Goal: Task Accomplishment & Management: Use online tool/utility

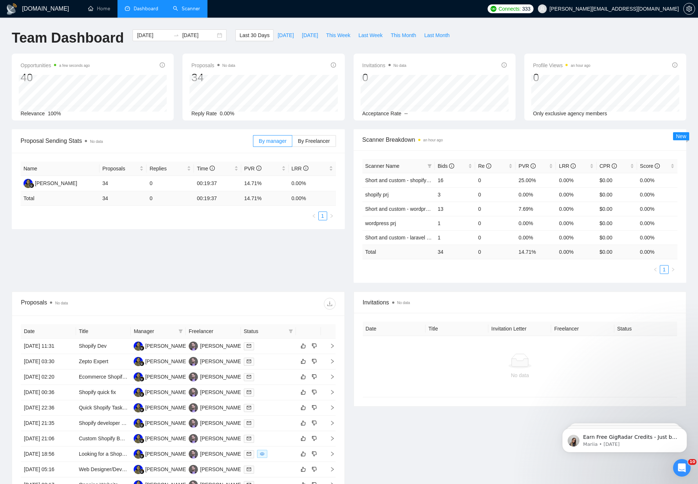
click at [178, 6] on link "Scanner" at bounding box center [186, 9] width 27 height 6
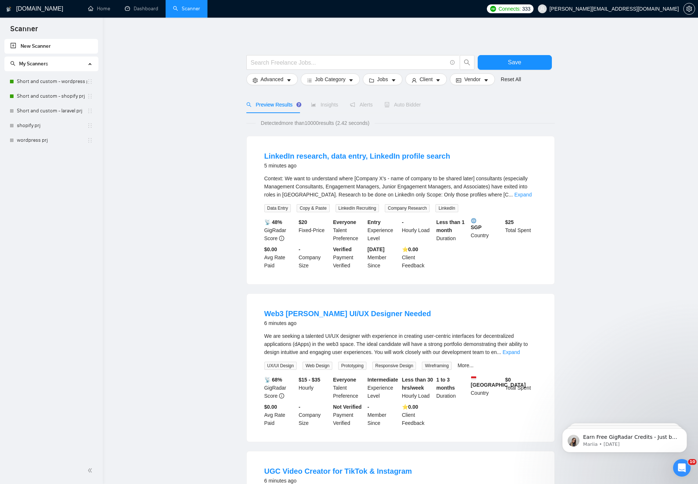
click at [592, 129] on main "Save Advanced Job Category Jobs Client Vendor Reset All Preview Results Insight…" at bounding box center [401, 484] width 572 height 911
click at [44, 83] on link "Short and custom - wordpress prj" at bounding box center [52, 81] width 70 height 15
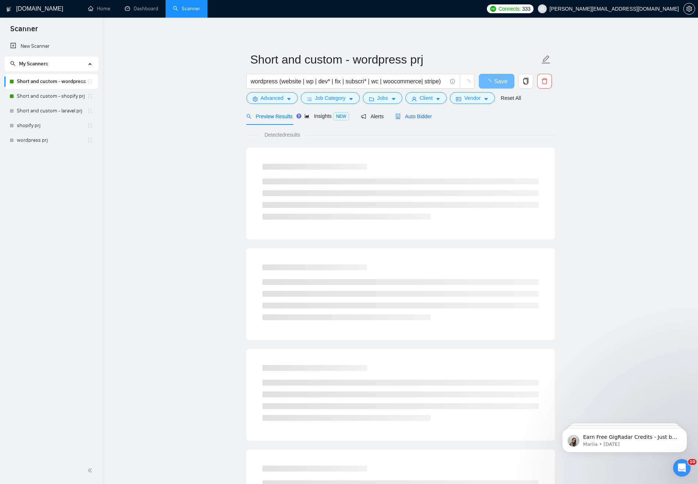
click at [426, 116] on span "Auto Bidder" at bounding box center [414, 116] width 36 height 6
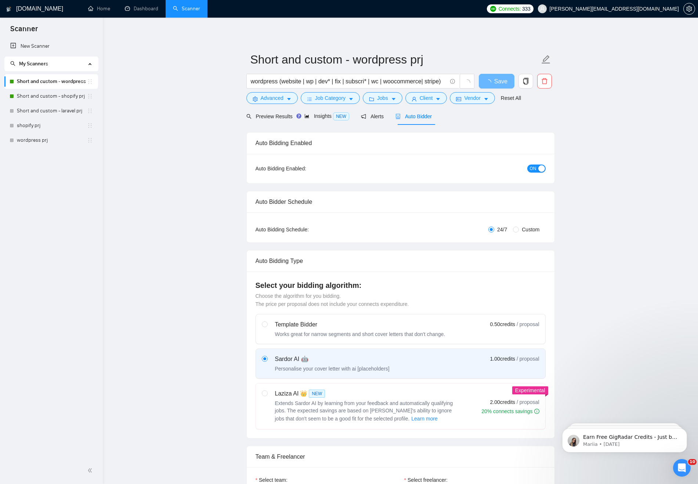
checkbox input "true"
click at [278, 118] on span "Preview Results" at bounding box center [272, 116] width 53 height 6
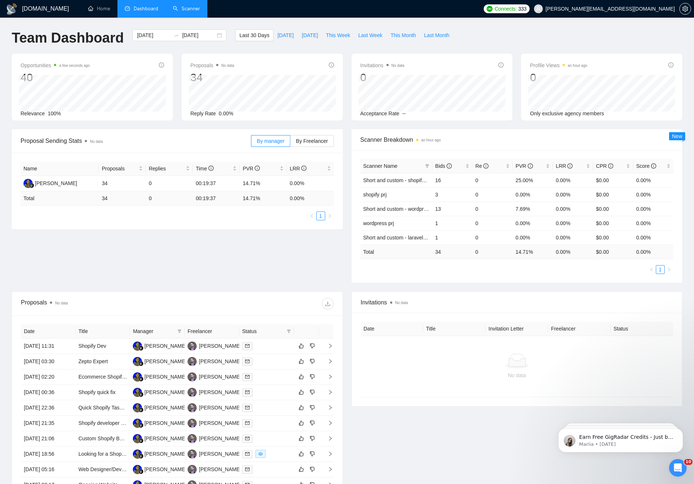
click at [187, 9] on link "Scanner" at bounding box center [186, 9] width 27 height 6
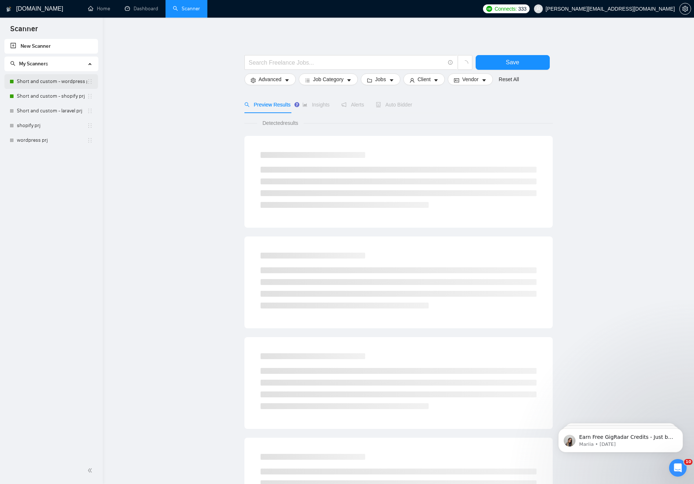
click at [42, 85] on link "Short and custom - wordpress prj" at bounding box center [52, 81] width 70 height 15
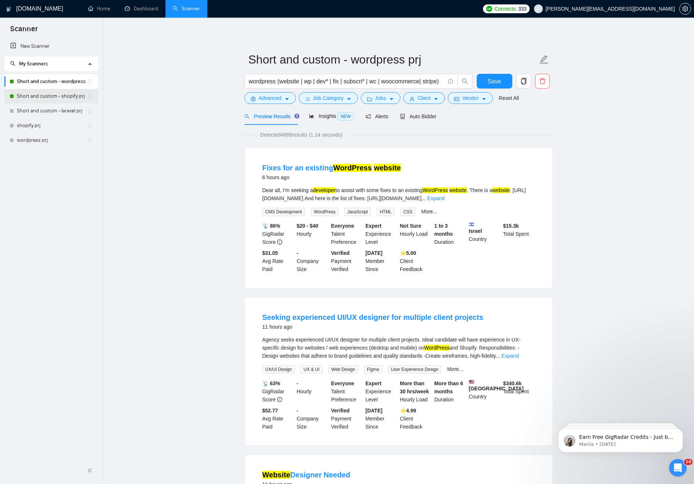
click at [33, 99] on link "Short and custom - shopify prj" at bounding box center [52, 96] width 70 height 15
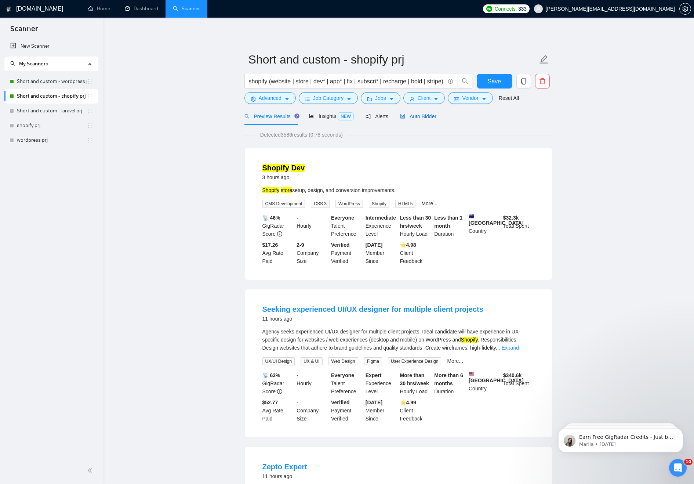
click at [431, 119] on span "Auto Bidder" at bounding box center [418, 116] width 36 height 6
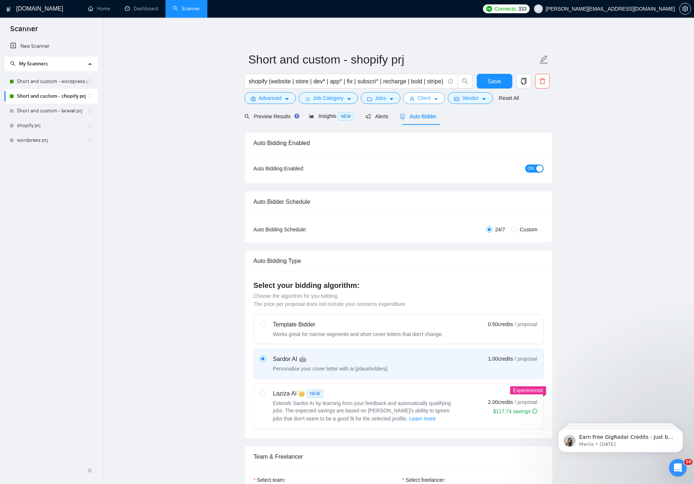
click at [426, 99] on span "Client" at bounding box center [424, 98] width 13 height 8
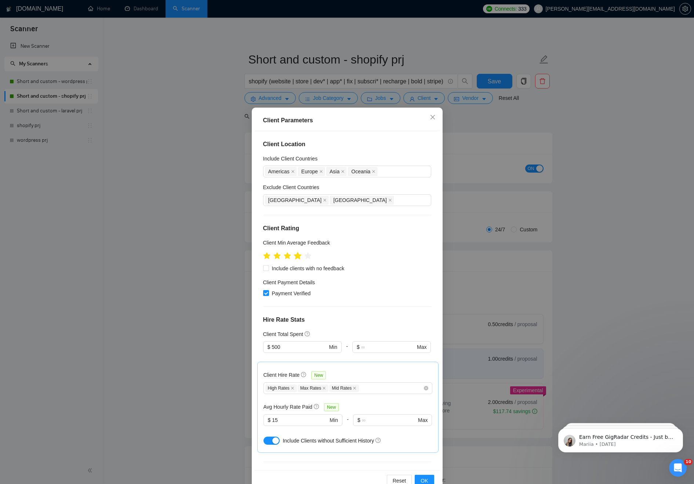
click at [301, 255] on icon "star" at bounding box center [298, 255] width 8 height 7
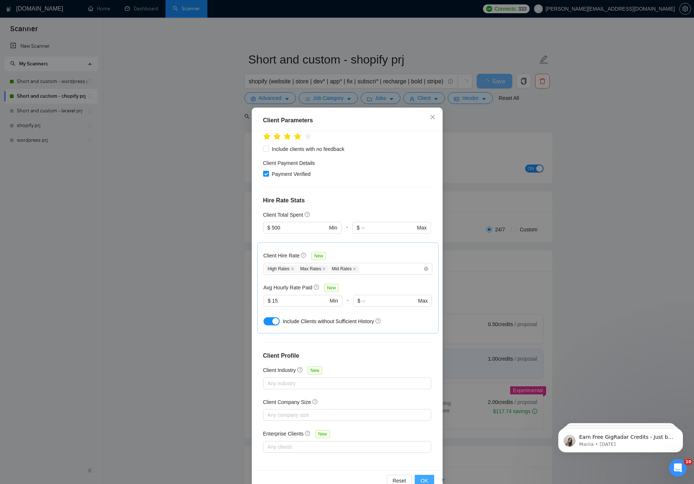
click at [427, 480] on span "OK" at bounding box center [424, 481] width 7 height 8
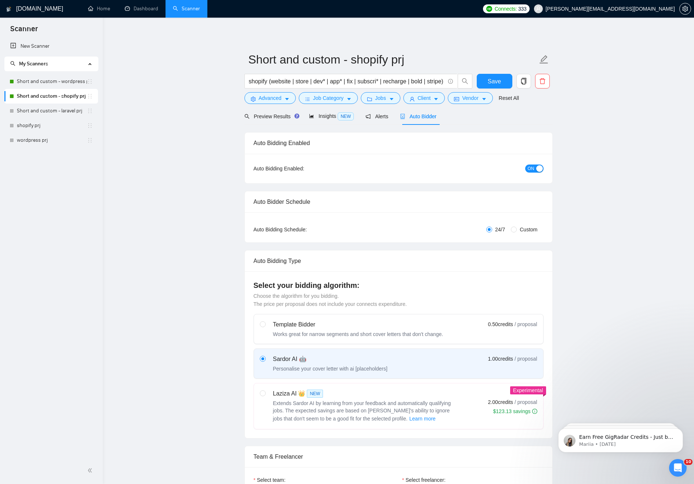
click at [268, 118] on span "Preview Results" at bounding box center [271, 116] width 53 height 6
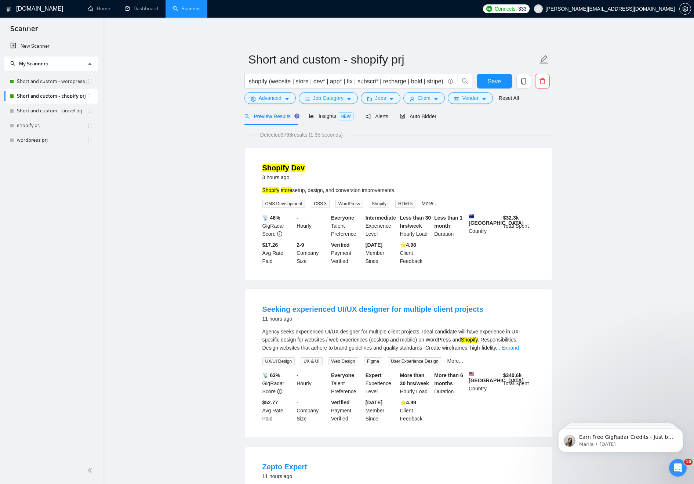
click at [495, 79] on span "Save" at bounding box center [494, 81] width 13 height 9
click at [329, 101] on span "Job Category" at bounding box center [328, 98] width 30 height 8
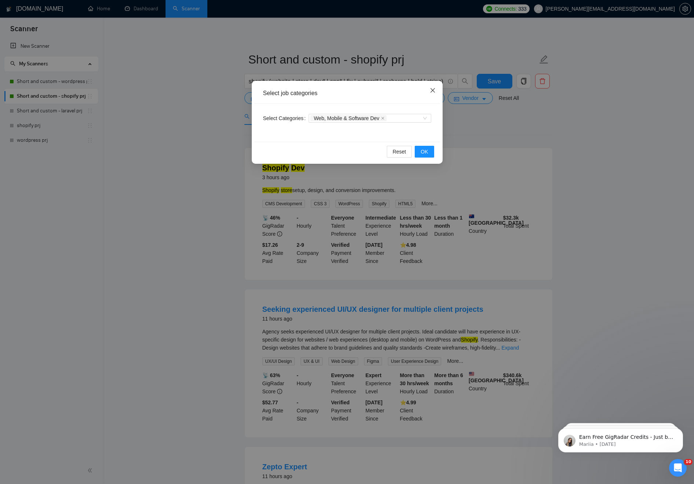
click at [432, 89] on icon "close" at bounding box center [433, 90] width 6 height 6
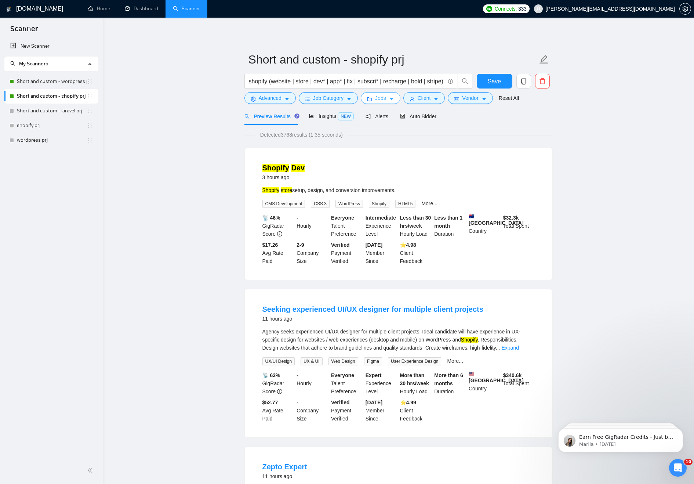
click at [382, 97] on span "Jobs" at bounding box center [380, 98] width 11 height 8
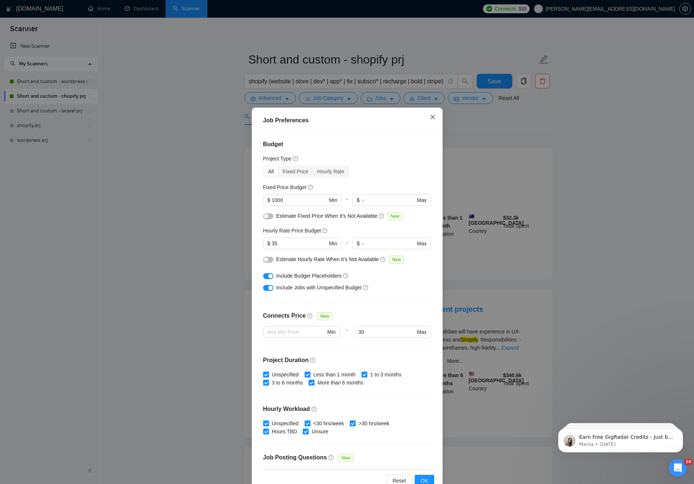
click at [432, 118] on icon "close" at bounding box center [432, 117] width 4 height 4
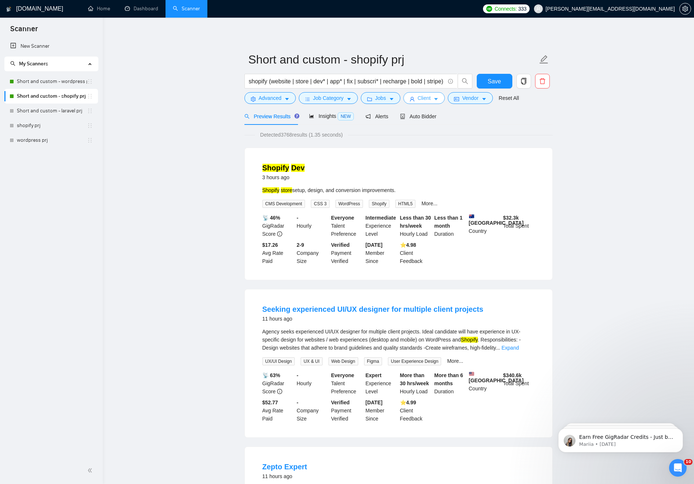
click at [418, 97] on button "Client" at bounding box center [425, 98] width 42 height 12
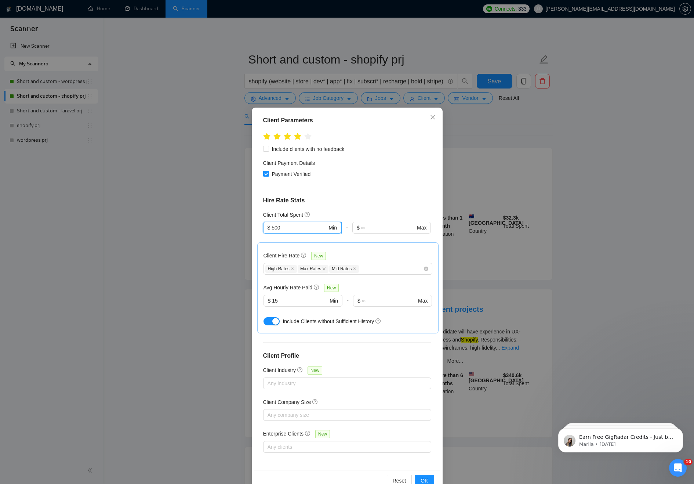
drag, startPoint x: 278, startPoint y: 228, endPoint x: 269, endPoint y: 228, distance: 8.8
click at [269, 228] on span "$ 500 Min" at bounding box center [302, 228] width 78 height 12
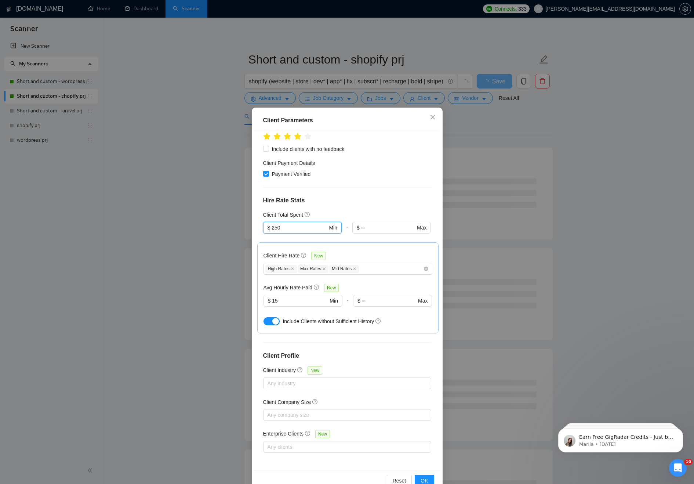
type input "250"
click at [349, 206] on div "Client Location Include Client Countries Americas Europe Asia Oceania Exclude C…" at bounding box center [347, 300] width 186 height 339
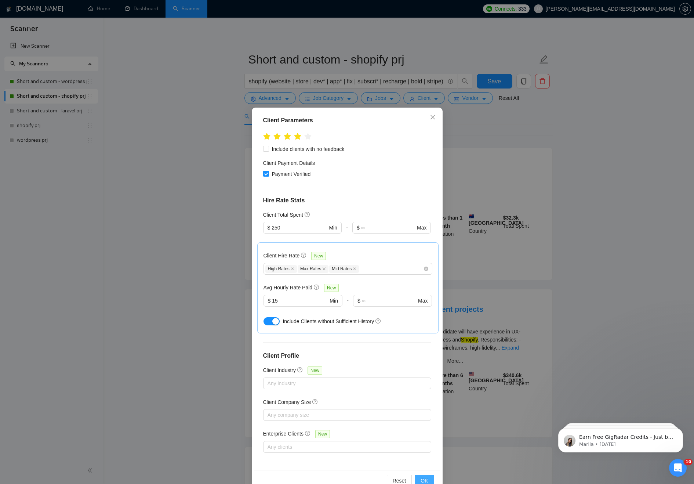
click at [423, 481] on span "OK" at bounding box center [424, 481] width 7 height 8
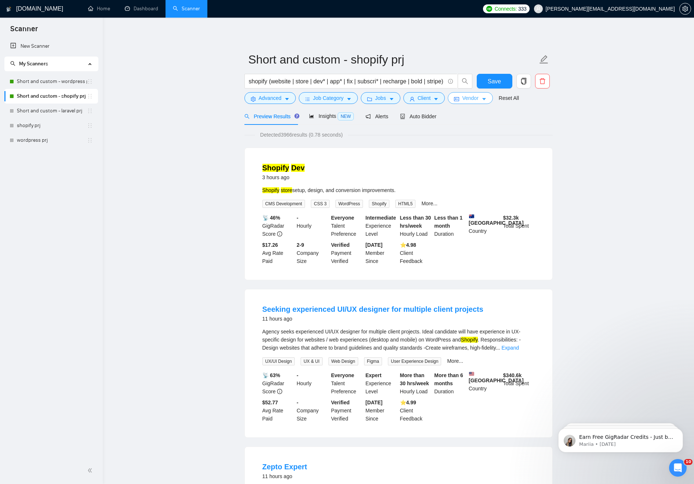
click at [468, 98] on span "Vendor" at bounding box center [470, 98] width 16 height 8
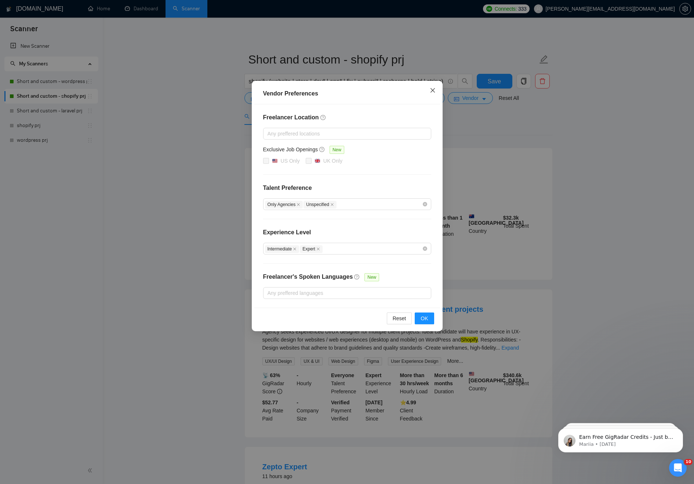
click at [430, 93] on icon "close" at bounding box center [433, 90] width 6 height 6
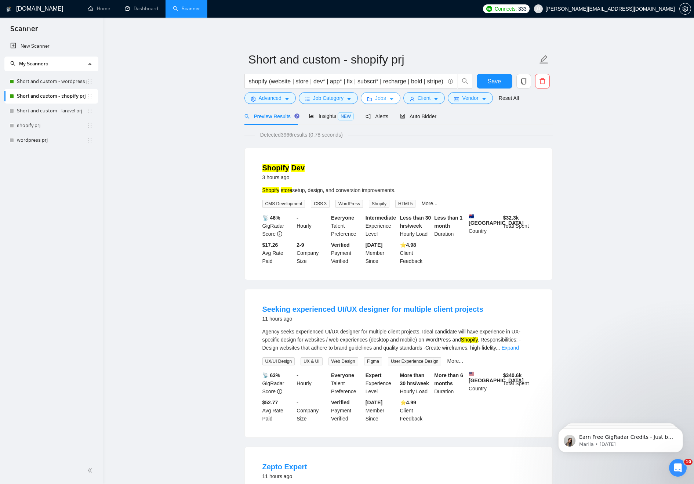
click at [386, 98] on span "Jobs" at bounding box center [380, 98] width 11 height 8
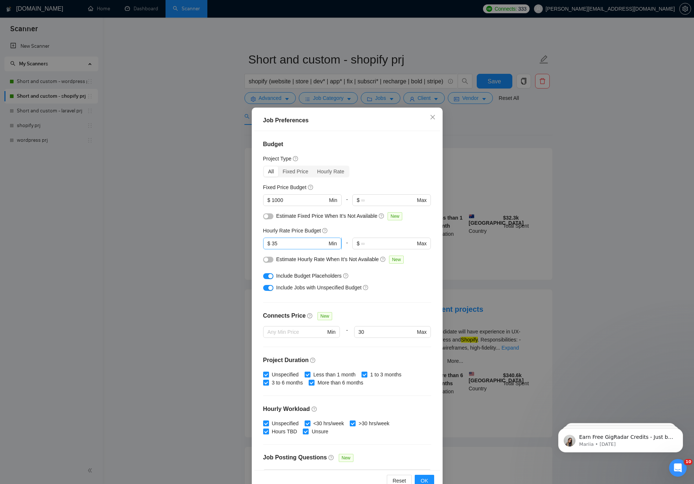
click at [287, 243] on input "35" at bounding box center [299, 243] width 55 height 8
click at [430, 120] on span "Close" at bounding box center [433, 118] width 20 height 20
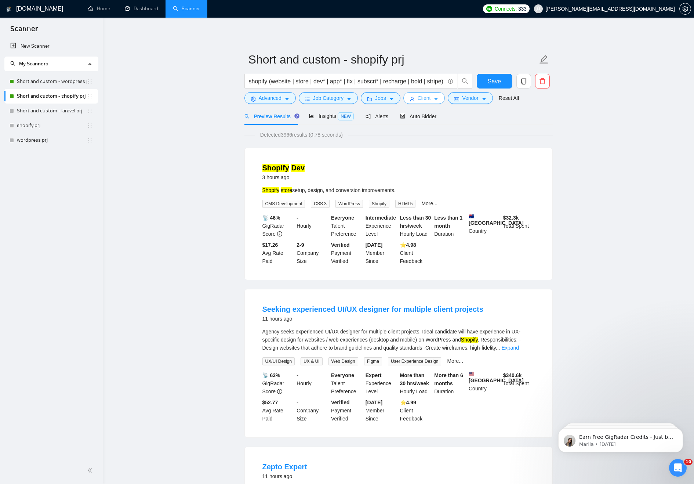
click at [430, 101] on span "Client" at bounding box center [424, 98] width 13 height 8
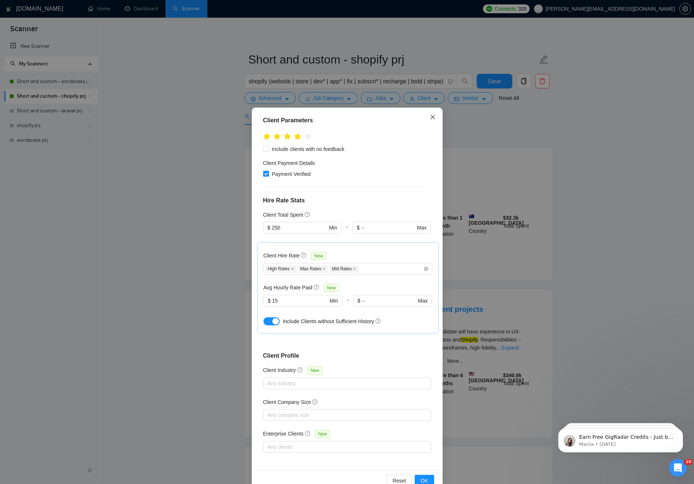
click at [434, 116] on icon "close" at bounding box center [432, 117] width 4 height 4
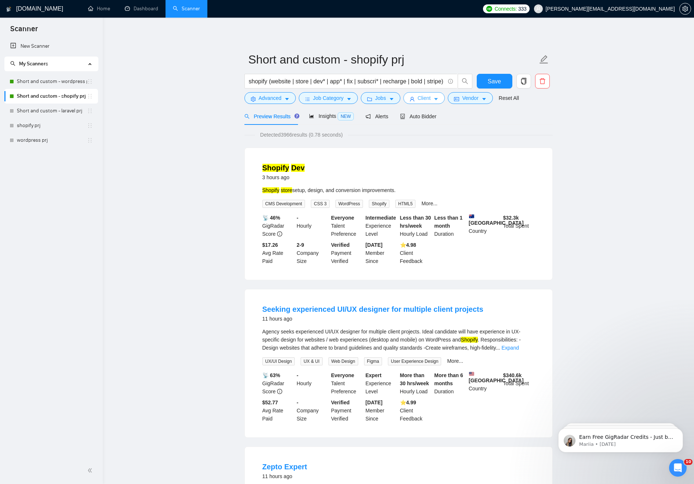
click at [419, 100] on button "Client" at bounding box center [425, 98] width 42 height 12
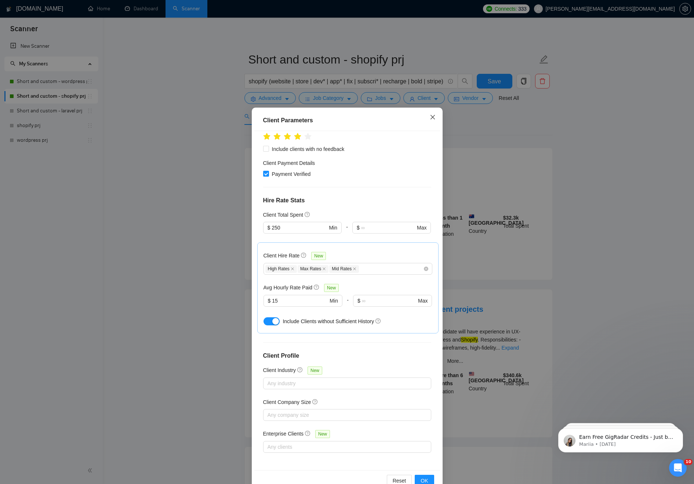
click at [430, 116] on icon "close" at bounding box center [433, 117] width 6 height 6
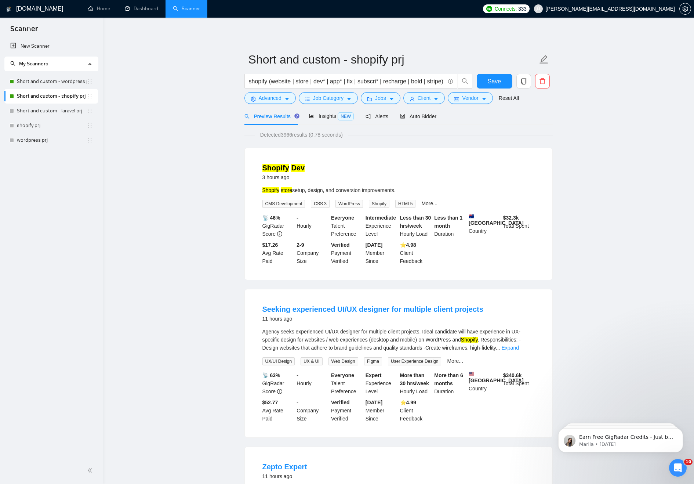
click at [394, 108] on div "Preview Results Insights NEW Alerts Auto Bidder" at bounding box center [341, 116] width 192 height 17
click at [386, 100] on span "Jobs" at bounding box center [380, 98] width 11 height 8
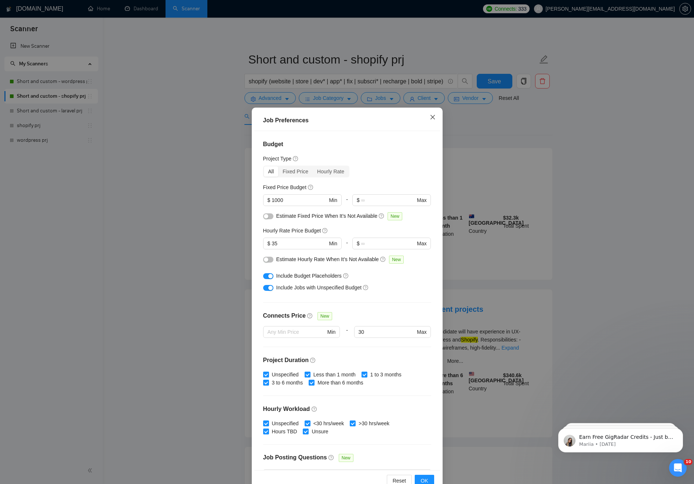
click at [430, 115] on icon "close" at bounding box center [433, 117] width 6 height 6
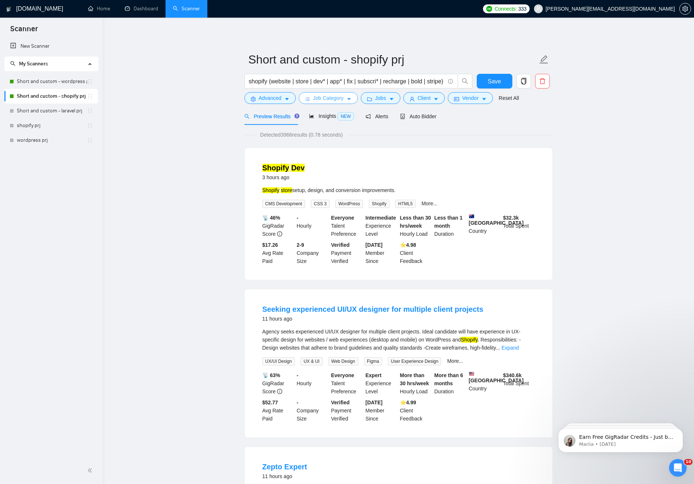
click at [339, 104] on button "Job Category" at bounding box center [328, 98] width 59 height 12
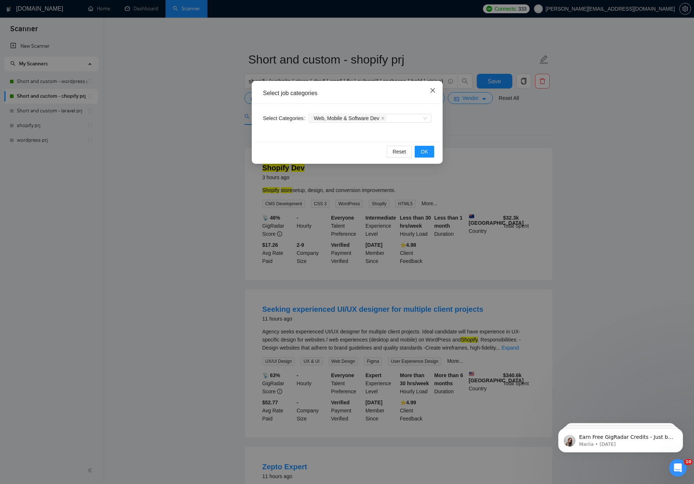
click at [435, 91] on icon "close" at bounding box center [433, 90] width 6 height 6
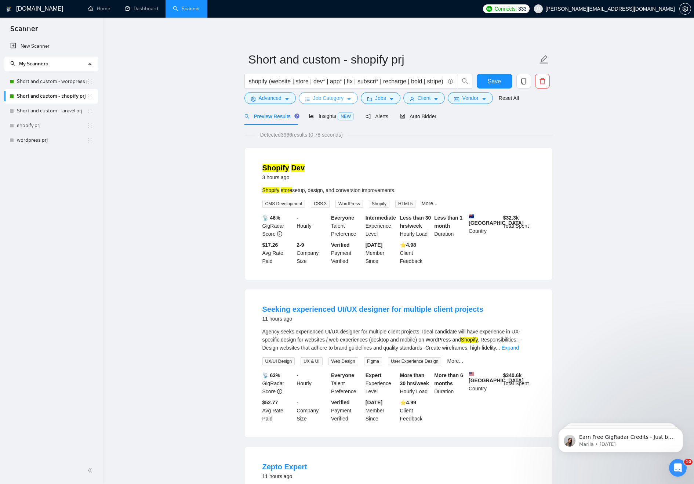
click at [334, 96] on span "Job Category" at bounding box center [328, 98] width 30 height 8
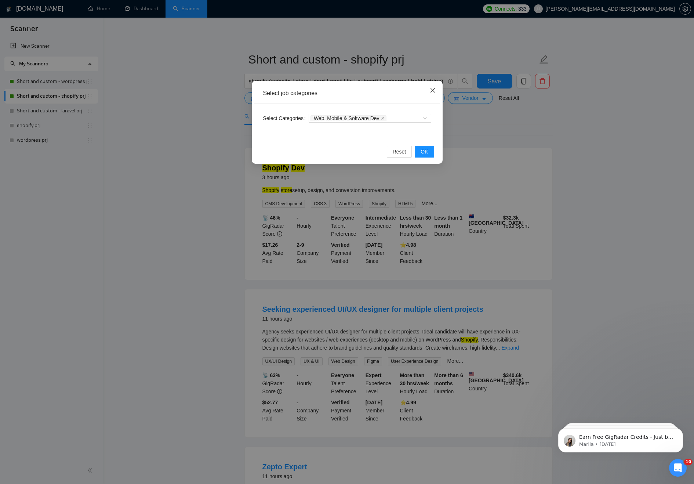
click at [433, 87] on icon "close" at bounding box center [433, 90] width 6 height 6
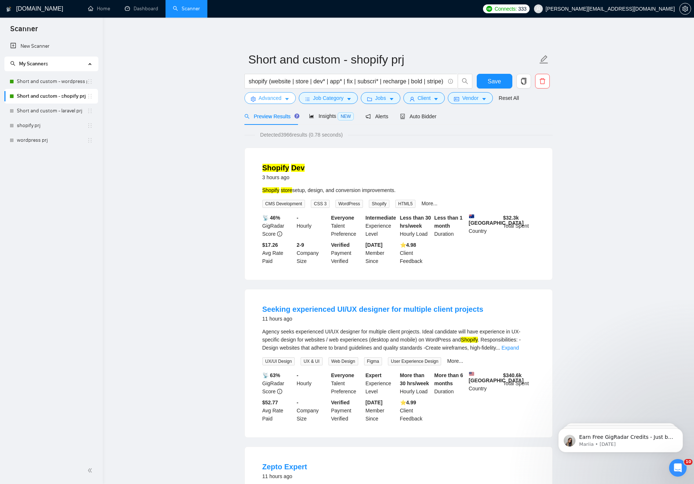
click at [260, 94] on span "Advanced" at bounding box center [270, 98] width 23 height 8
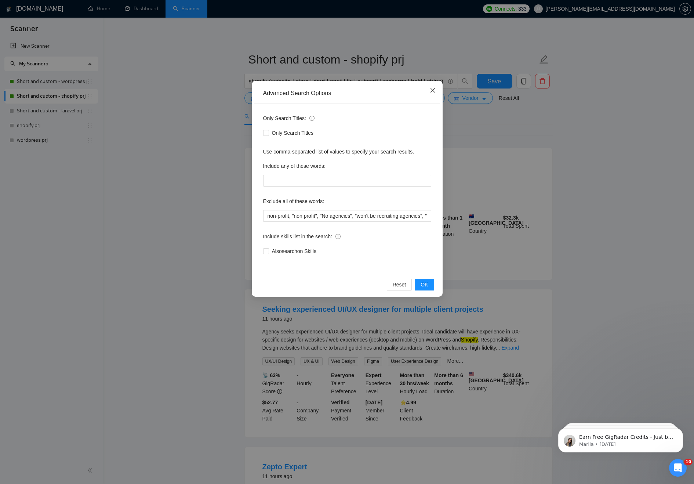
click at [433, 89] on icon "close" at bounding box center [433, 90] width 6 height 6
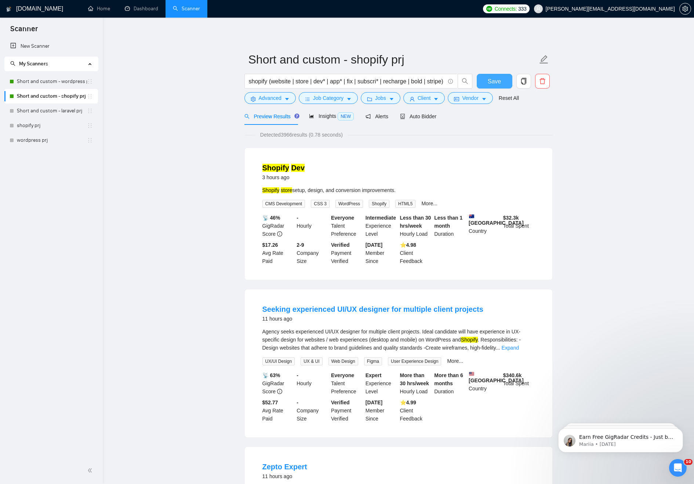
click at [494, 78] on span "Save" at bounding box center [494, 81] width 13 height 9
click at [469, 96] on span "Vendor" at bounding box center [470, 98] width 16 height 8
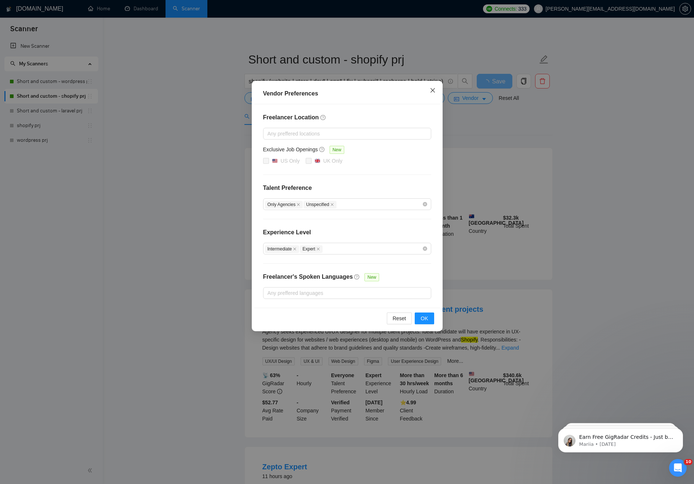
click at [433, 89] on icon "close" at bounding box center [433, 90] width 6 height 6
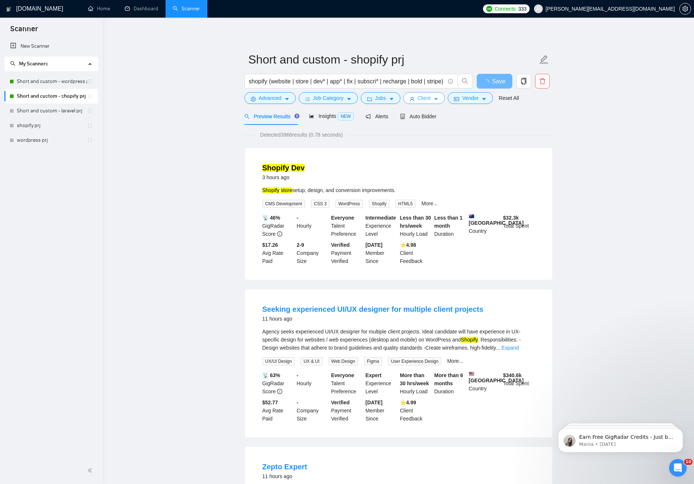
click at [427, 97] on span "Client" at bounding box center [424, 98] width 13 height 8
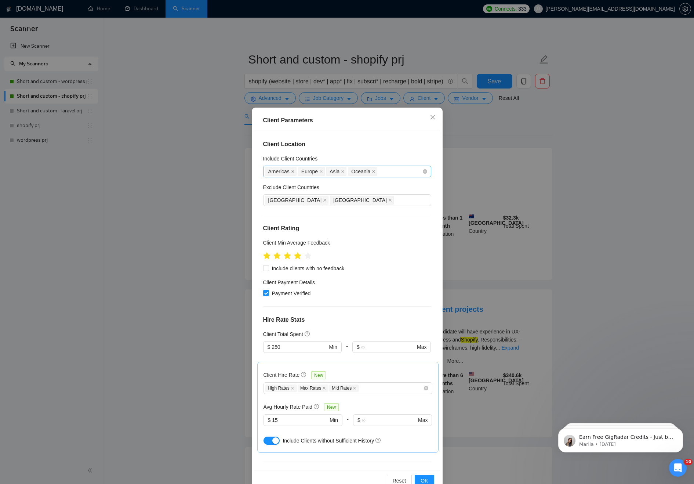
click at [295, 172] on icon "close" at bounding box center [293, 171] width 3 height 3
click at [288, 170] on icon "close" at bounding box center [288, 172] width 4 height 4
click at [282, 172] on icon "close" at bounding box center [282, 172] width 4 height 4
click at [292, 171] on icon "close" at bounding box center [291, 172] width 4 height 4
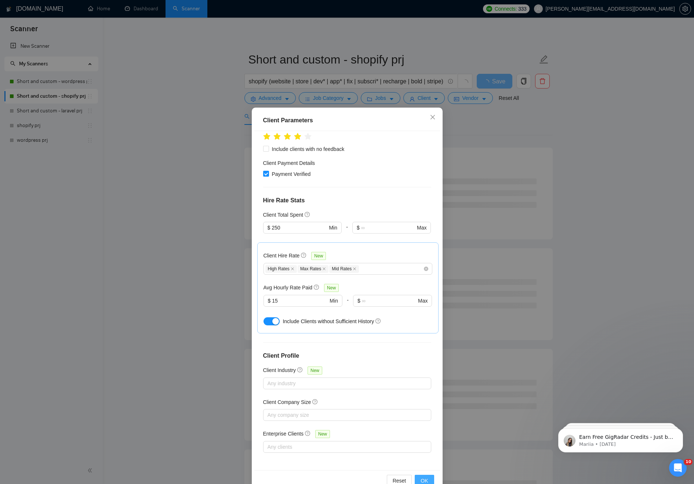
click at [425, 477] on span "OK" at bounding box center [424, 481] width 7 height 8
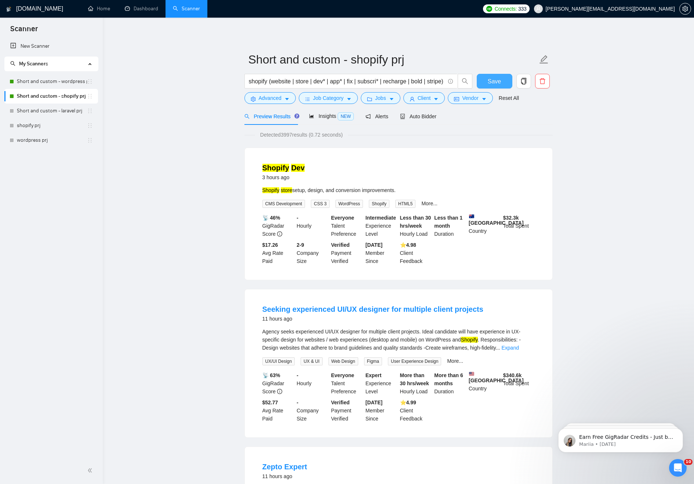
click at [485, 80] on button "Save" at bounding box center [495, 81] width 36 height 15
click at [486, 81] on button "Save" at bounding box center [495, 81] width 36 height 15
click at [63, 80] on link "Short and custom - wordpress prj" at bounding box center [52, 81] width 70 height 15
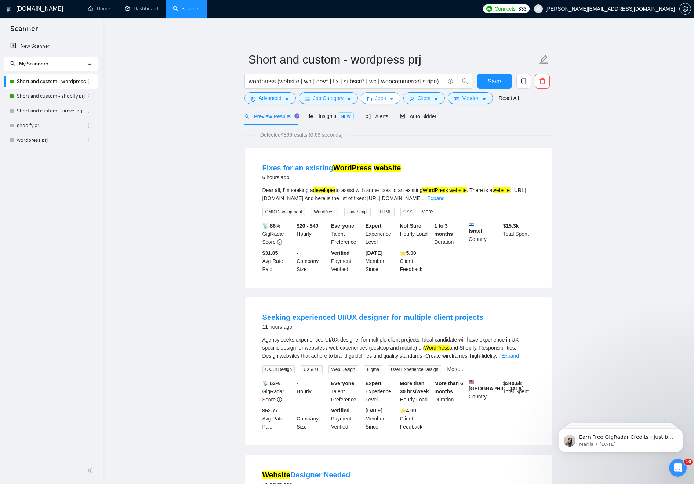
click at [386, 98] on span "Jobs" at bounding box center [380, 98] width 11 height 8
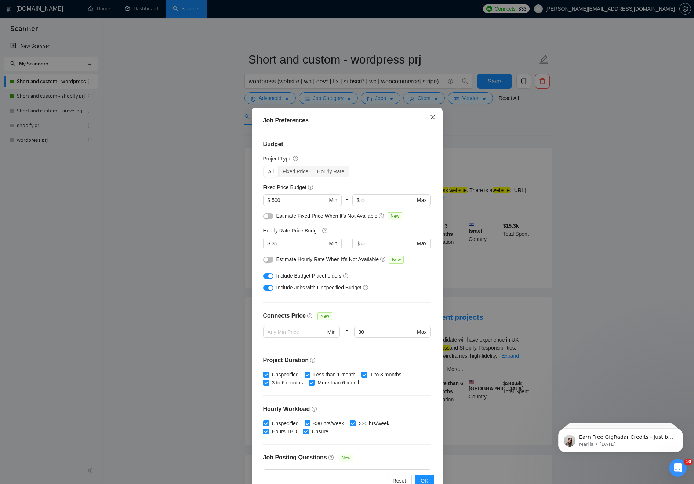
click at [437, 121] on span "Close" at bounding box center [433, 118] width 20 height 20
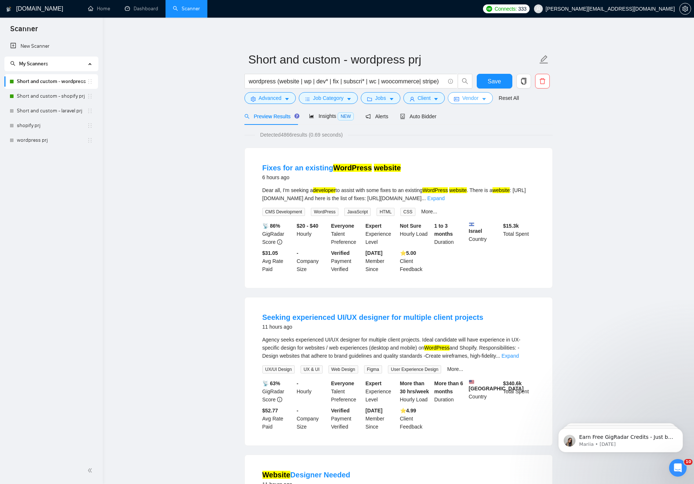
click at [469, 98] on span "Vendor" at bounding box center [470, 98] width 16 height 8
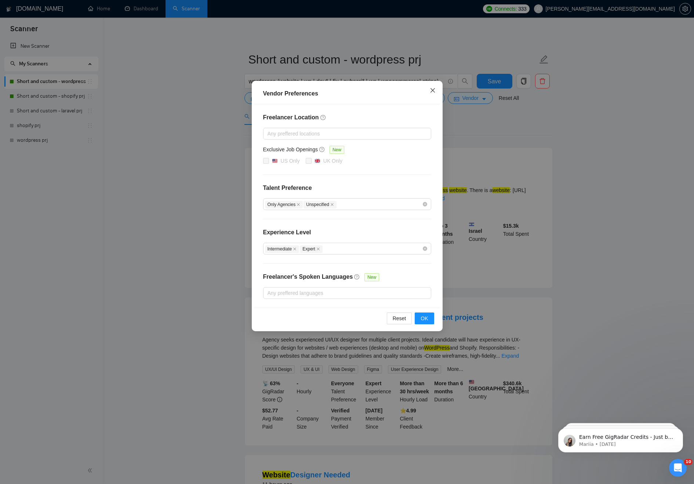
click at [431, 92] on icon "close" at bounding box center [432, 90] width 4 height 4
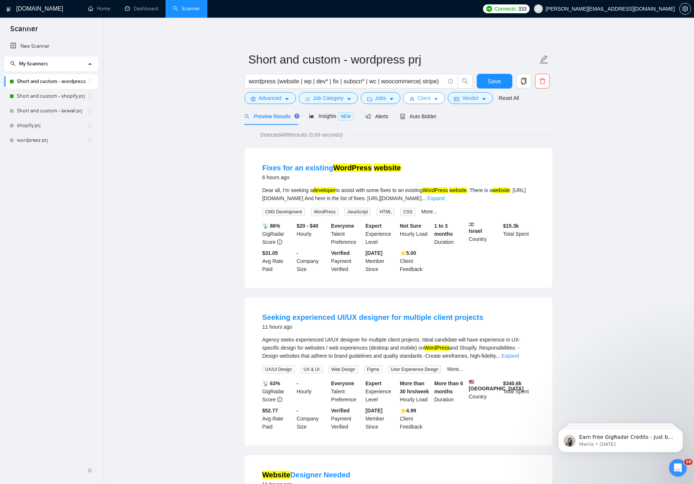
click at [438, 104] on button "Client" at bounding box center [425, 98] width 42 height 12
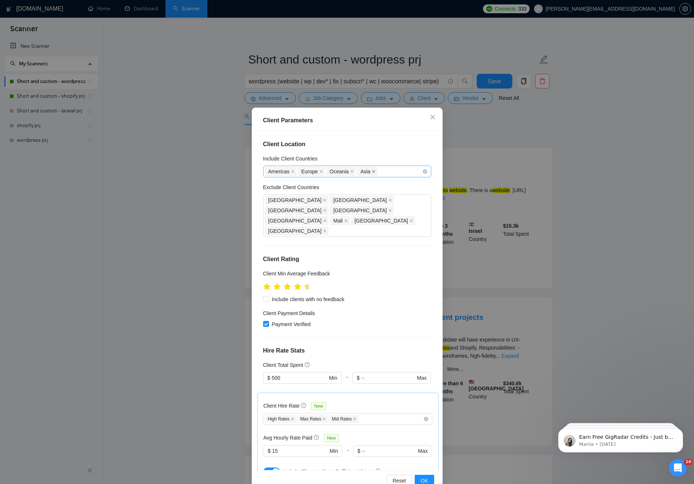
click at [376, 172] on icon "close" at bounding box center [374, 172] width 4 height 4
click at [354, 170] on icon "close" at bounding box center [352, 171] width 3 height 3
click at [320, 170] on icon "close" at bounding box center [322, 172] width 4 height 4
click at [290, 171] on span "Americas" at bounding box center [281, 171] width 32 height 9
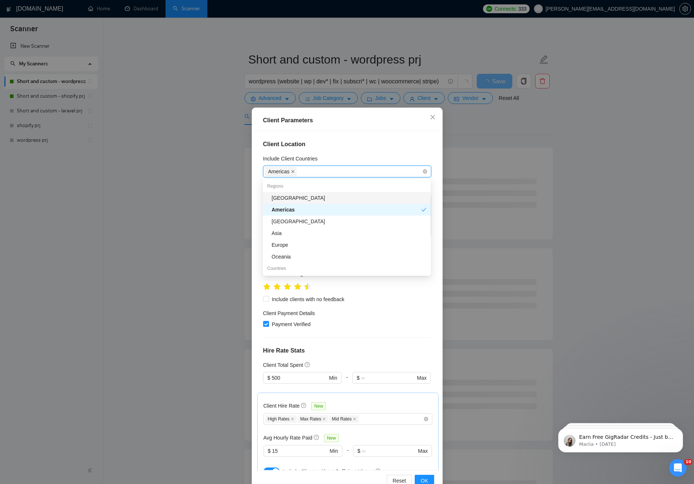
click at [293, 170] on icon "close" at bounding box center [293, 172] width 4 height 4
click at [346, 151] on div "Client Location Include Client Countries Select Exclude Client Countries Russia…" at bounding box center [347, 300] width 186 height 339
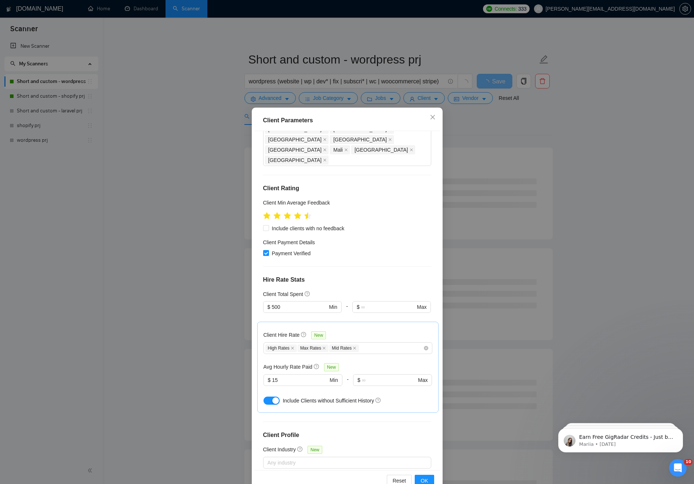
scroll to position [130, 0]
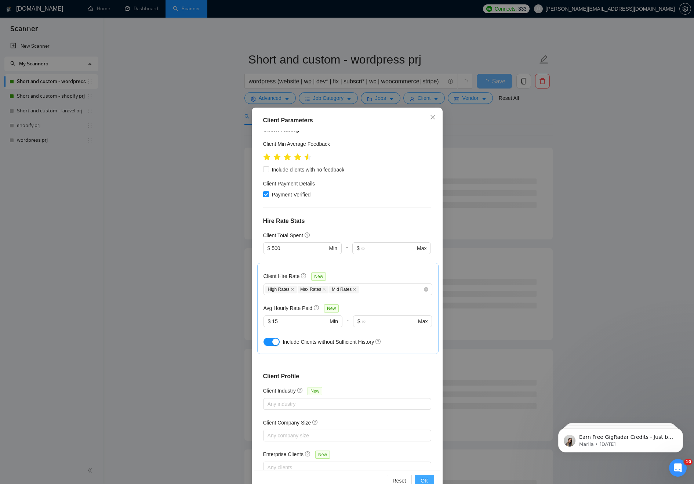
click at [424, 476] on button "OK" at bounding box center [424, 481] width 19 height 12
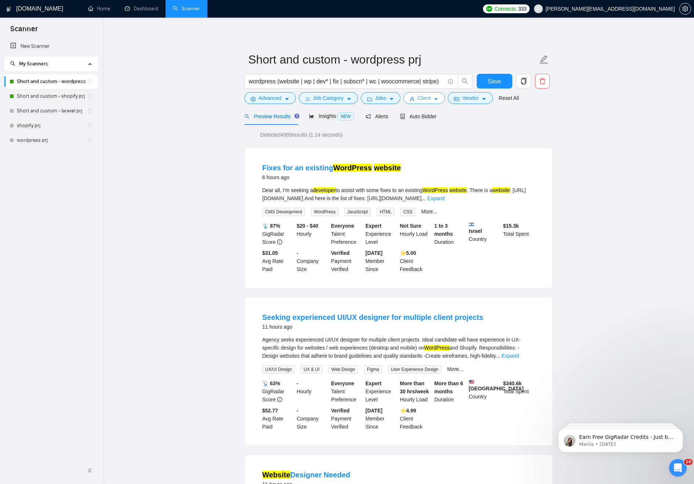
click at [431, 94] on span "Client" at bounding box center [424, 98] width 13 height 8
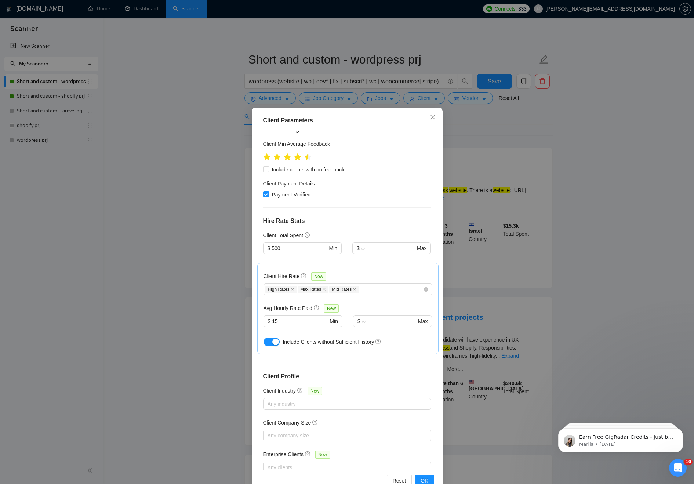
scroll to position [0, 0]
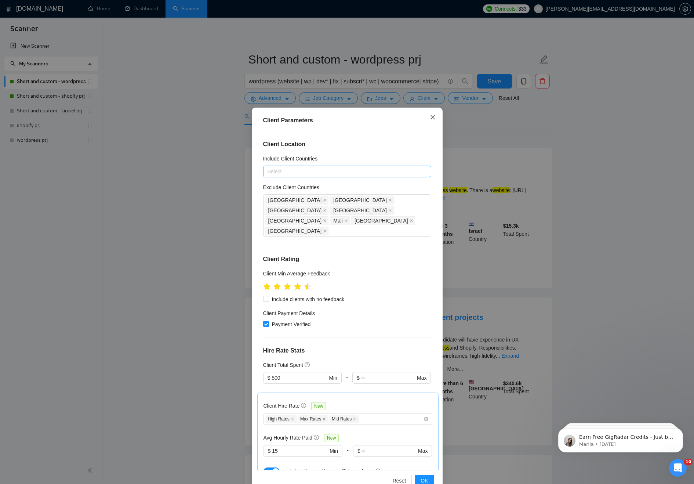
click at [434, 118] on icon "close" at bounding box center [433, 117] width 6 height 6
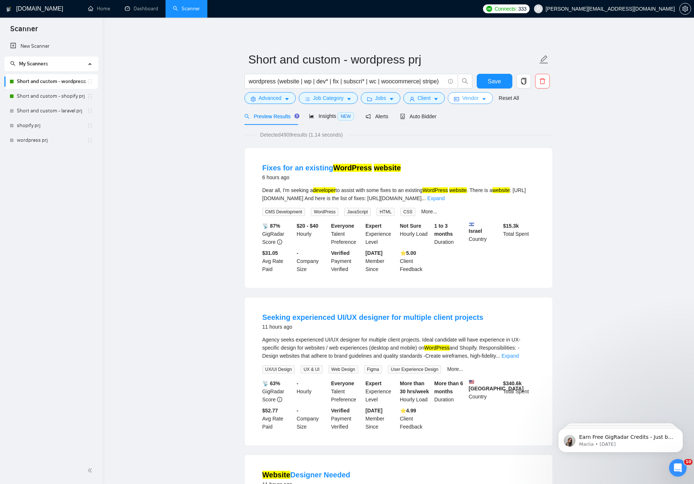
click at [472, 94] on span "Vendor" at bounding box center [470, 98] width 16 height 8
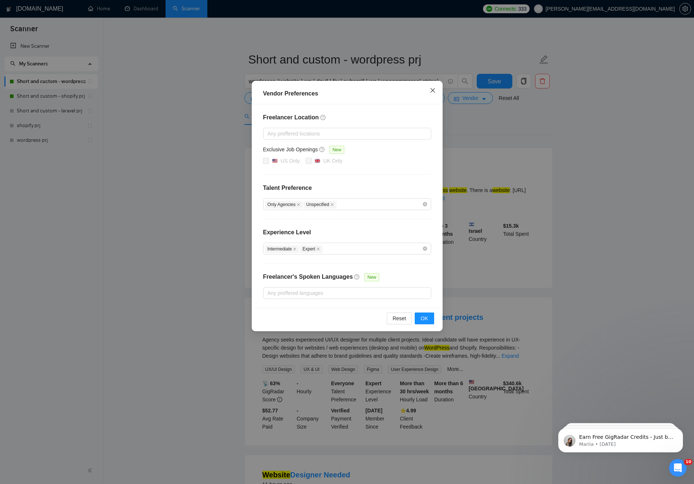
click at [432, 88] on icon "close" at bounding box center [433, 90] width 6 height 6
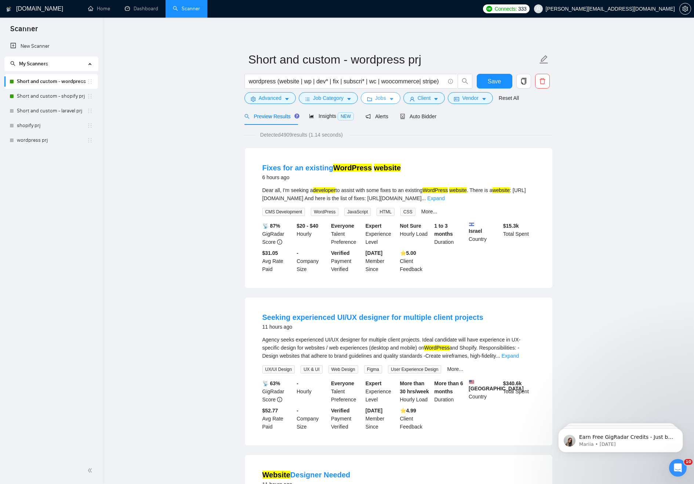
click at [385, 98] on span "Jobs" at bounding box center [380, 98] width 11 height 8
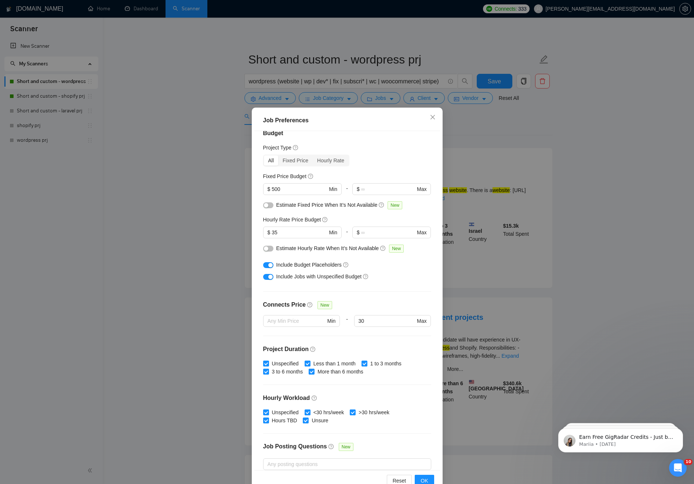
scroll to position [75, 0]
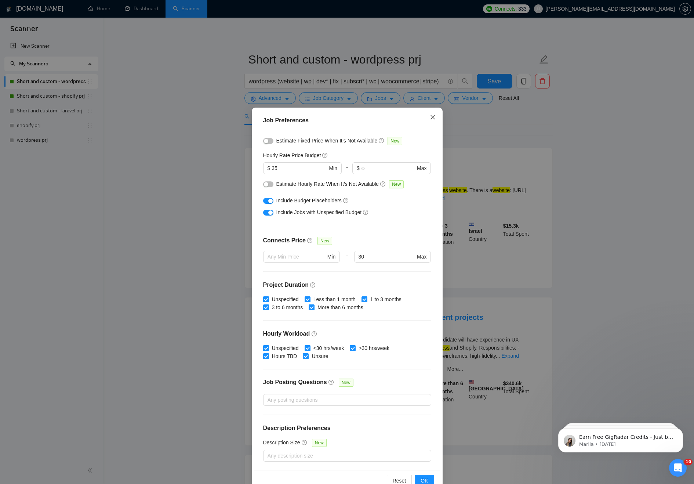
click at [432, 116] on icon "close" at bounding box center [433, 117] width 6 height 6
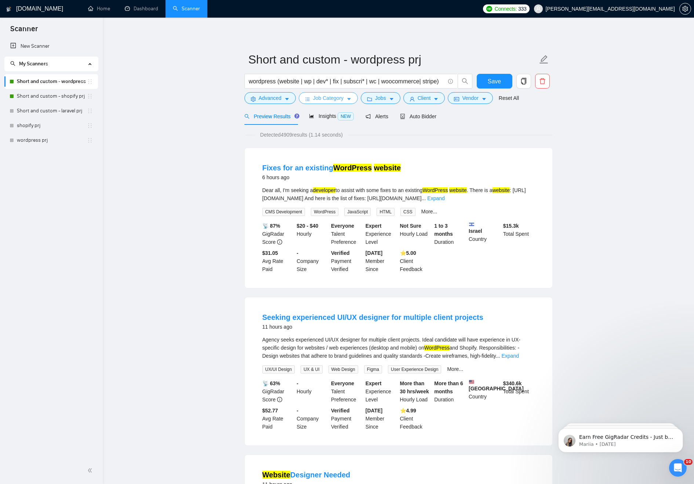
click at [342, 100] on span "Job Category" at bounding box center [328, 98] width 30 height 8
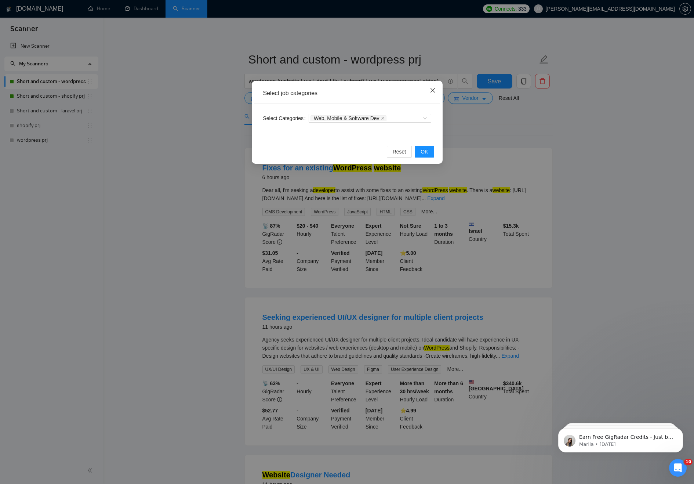
click at [432, 92] on icon "close" at bounding box center [432, 90] width 4 height 4
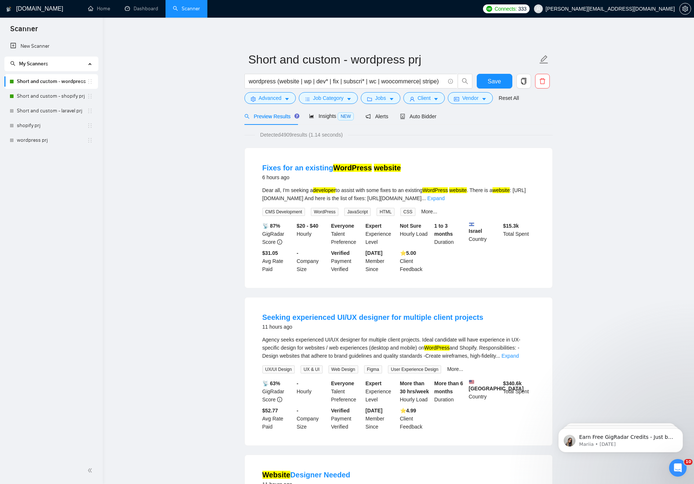
click at [269, 97] on span "Advanced" at bounding box center [270, 98] width 23 height 8
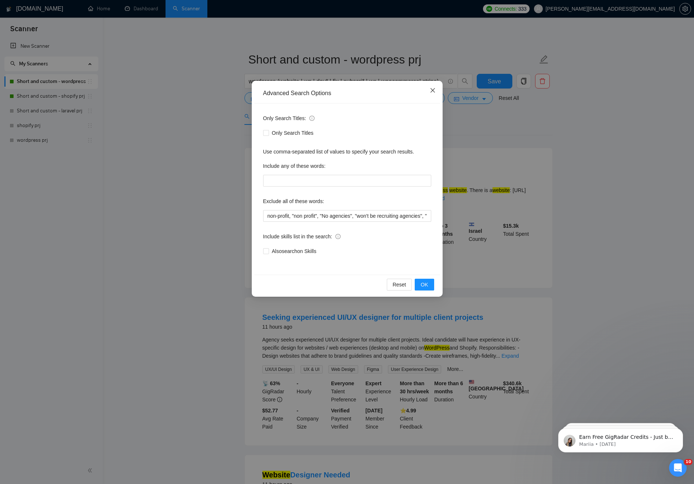
click at [436, 93] on span "Close" at bounding box center [433, 91] width 20 height 20
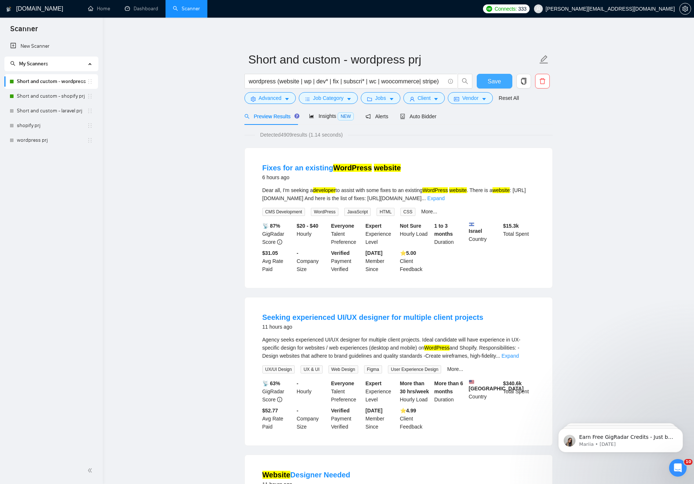
click at [497, 79] on span "Save" at bounding box center [494, 81] width 13 height 9
click at [344, 119] on span "NEW" at bounding box center [346, 116] width 16 height 8
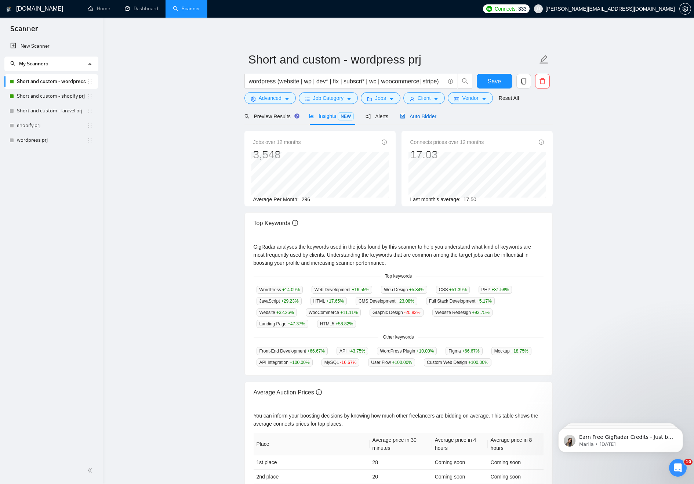
click at [428, 118] on span "Auto Bidder" at bounding box center [418, 116] width 36 height 6
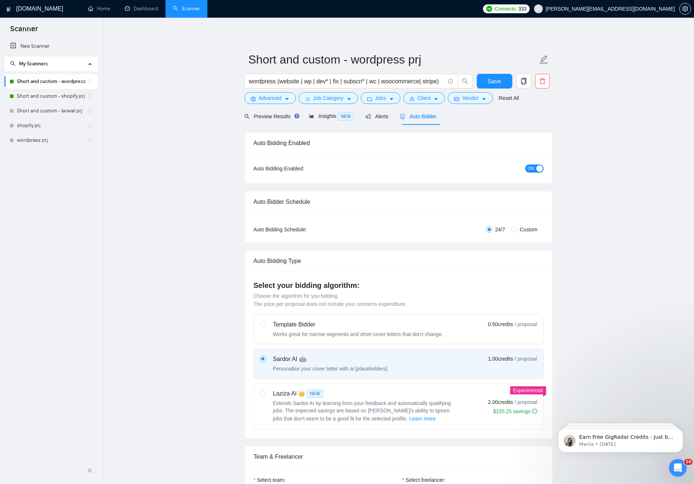
click at [47, 113] on link "Short and custom - laravel prj" at bounding box center [52, 111] width 70 height 15
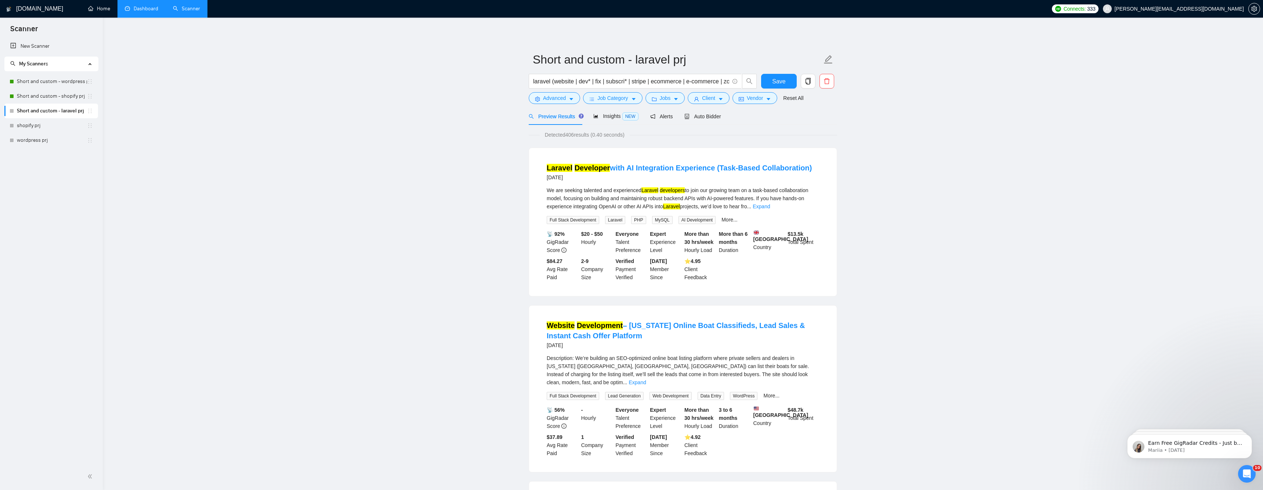
click at [129, 6] on link "Dashboard" at bounding box center [141, 9] width 33 height 6
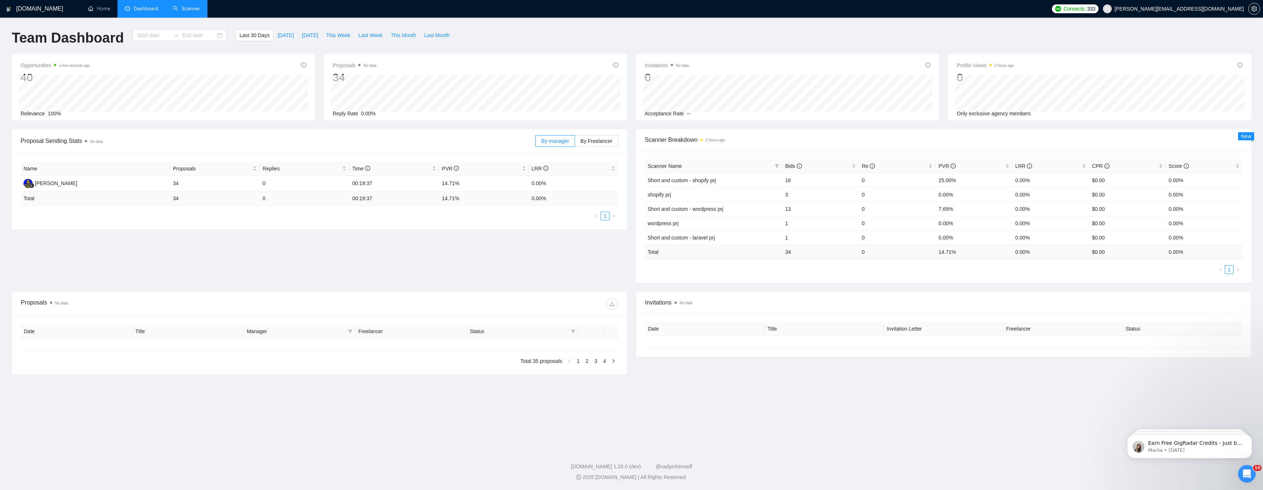
type input "[DATE]"
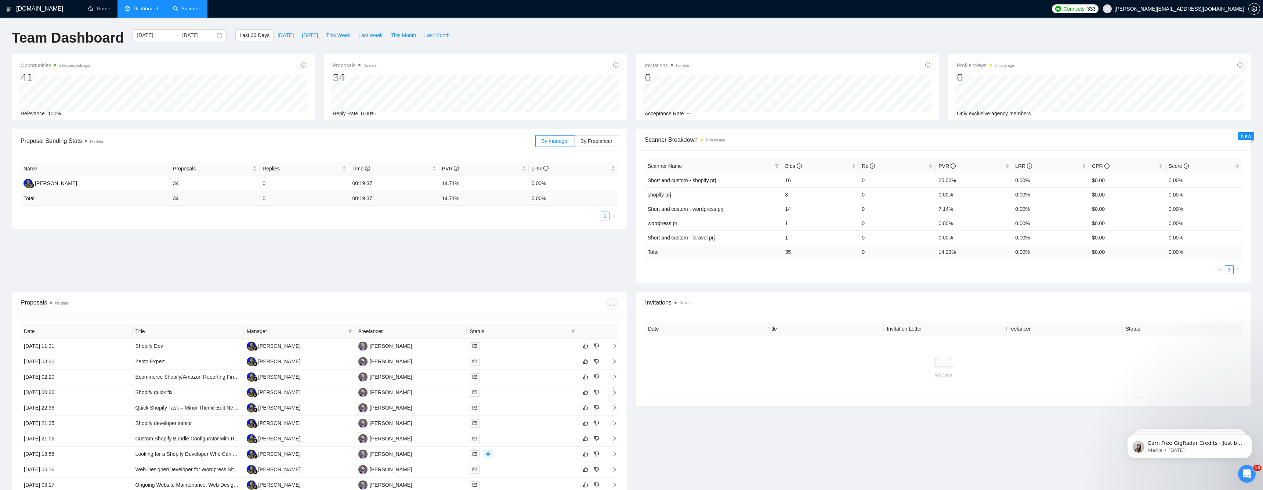
scroll to position [92, 0]
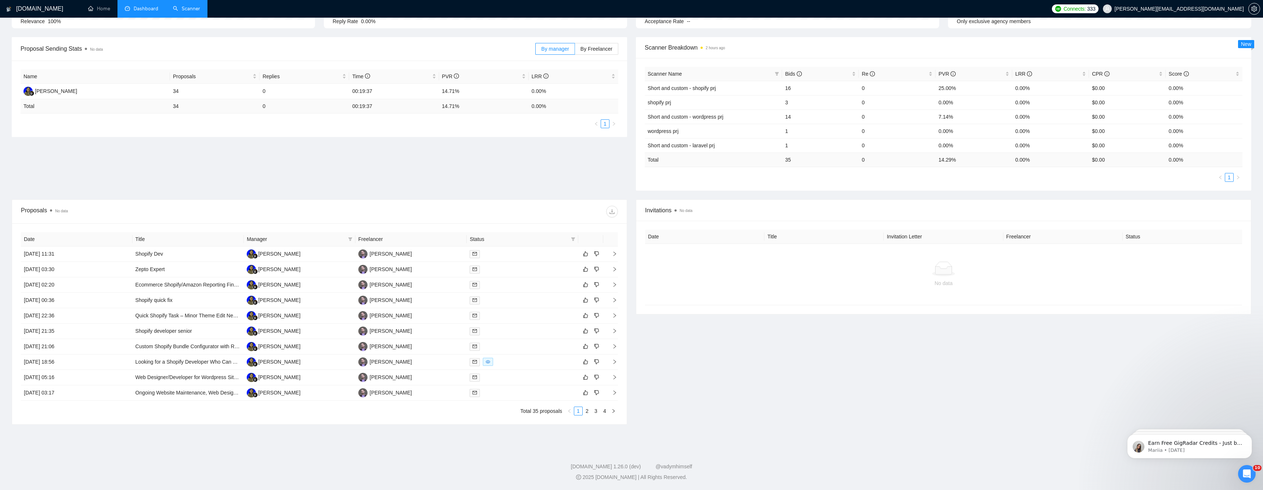
click at [694, 346] on div "Invitations No data Date Title Invitation Letter Freelancer Status No data" at bounding box center [944, 311] width 624 height 225
click at [694, 436] on button "Dismiss notification" at bounding box center [1250, 437] width 10 height 10
click at [694, 436] on icon "Dismiss notification" at bounding box center [1250, 436] width 3 height 3
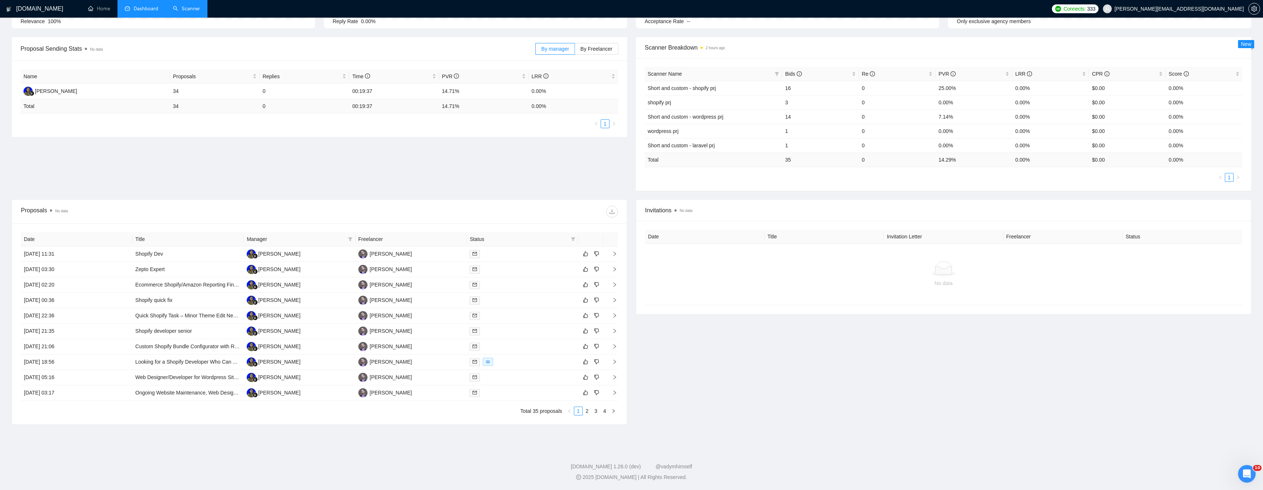
click at [694, 433] on div "Proposals No data Date Title Manager Freelancer Status 13 Aug, 2025 11:31 Shopi…" at bounding box center [631, 316] width 1249 height 234
click at [694, 476] on icon "Open Intercom Messenger" at bounding box center [1247, 474] width 12 height 12
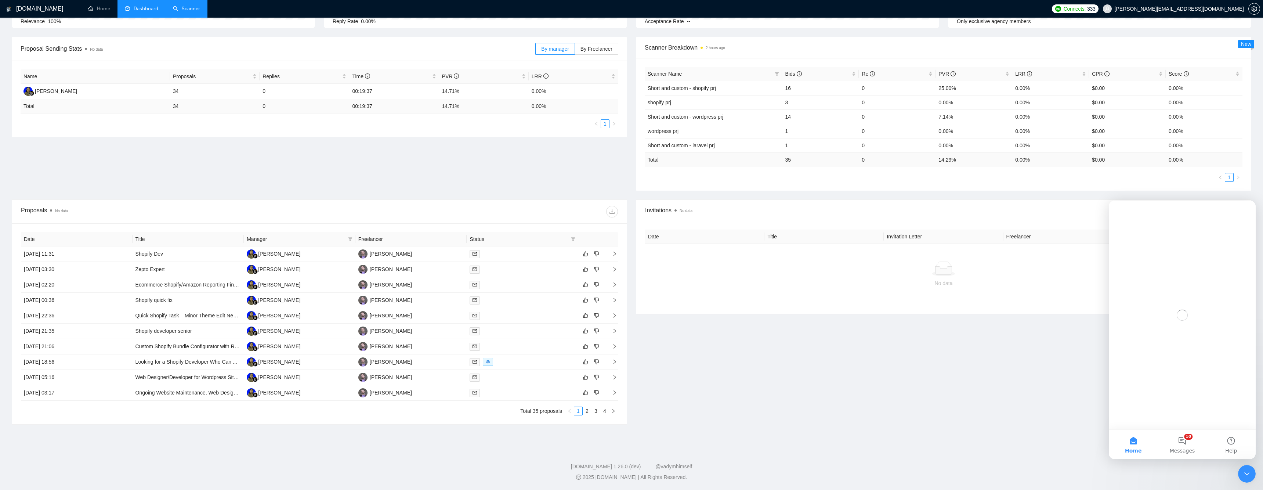
scroll to position [0, 0]
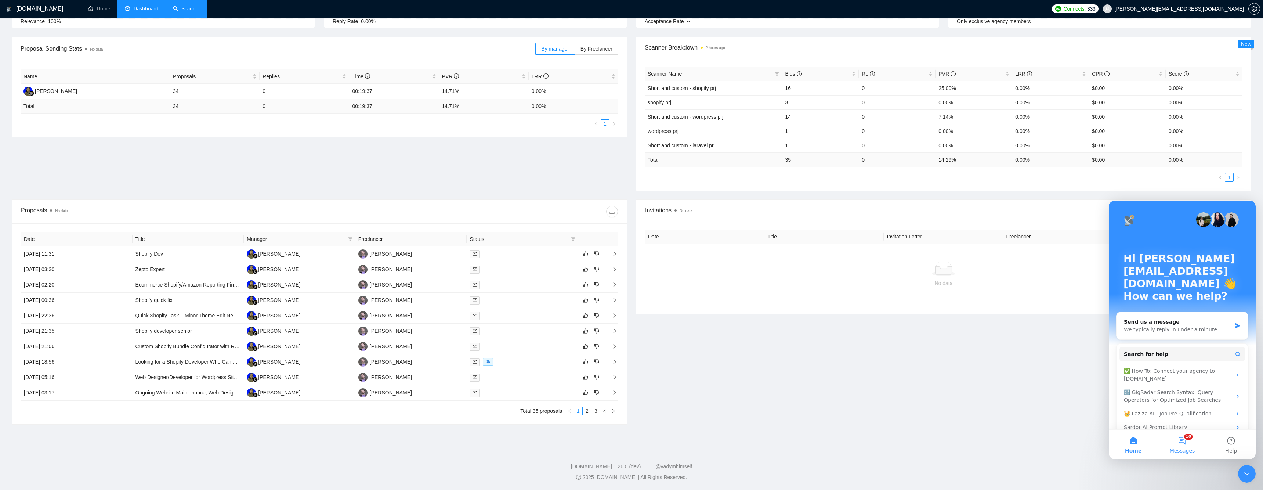
click at [694, 448] on span "Messages" at bounding box center [1182, 450] width 25 height 5
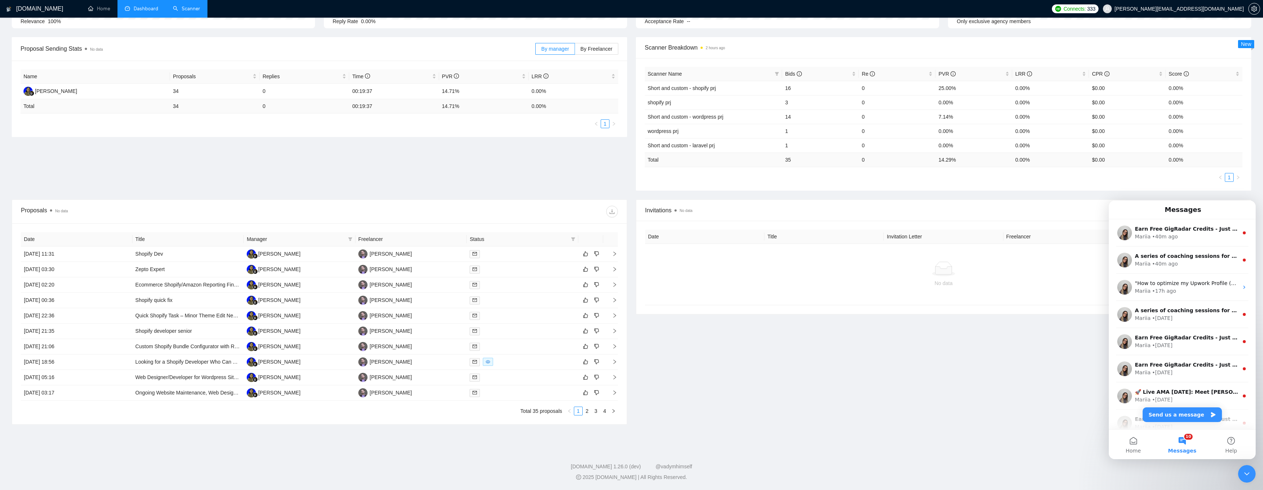
click at [694, 386] on div "Invitations No data Date Title Invitation Letter Freelancer Status No data" at bounding box center [944, 311] width 624 height 225
click at [694, 477] on icon "Close Intercom Messenger" at bounding box center [1247, 473] width 9 height 9
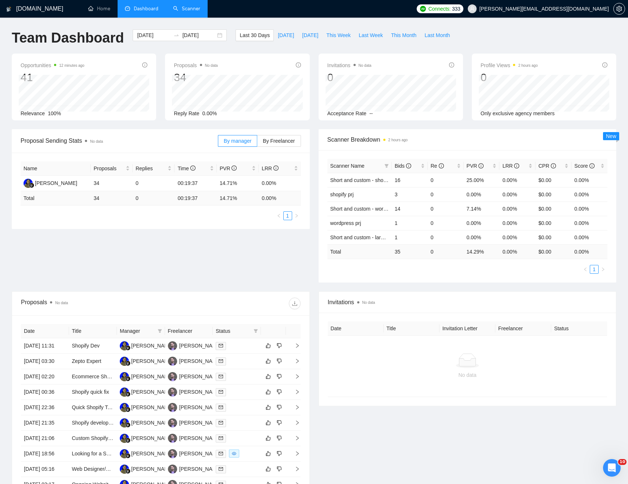
click at [93, 32] on h1 "Team Dashboard" at bounding box center [68, 37] width 112 height 17
click at [198, 242] on div "Proposal Sending Stats No data By manager By Freelancer Name Proposals Replies …" at bounding box center [313, 210] width 613 height 162
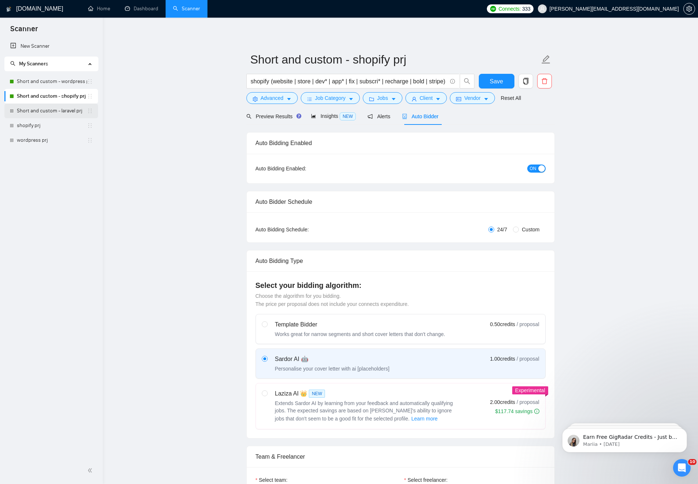
click at [57, 111] on link "Short and custom - laravel prj" at bounding box center [52, 111] width 70 height 15
